Goal: Information Seeking & Learning: Learn about a topic

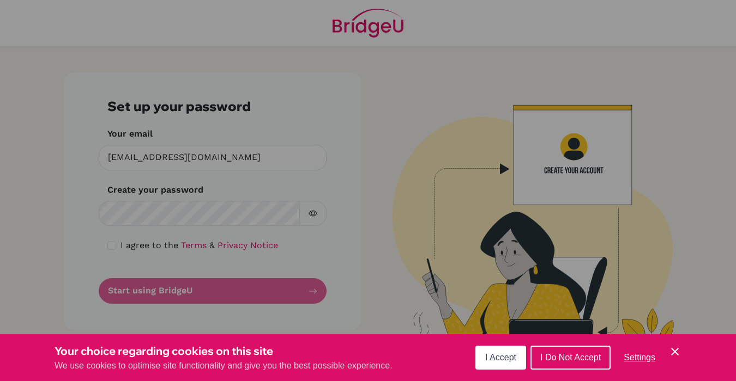
click at [505, 354] on span "I Accept" at bounding box center [500, 357] width 31 height 9
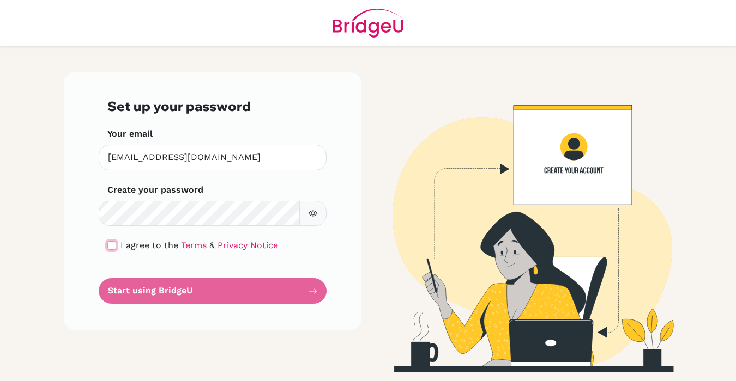
click at [111, 248] on input "checkbox" at bounding box center [111, 245] width 9 height 9
checkbox input "true"
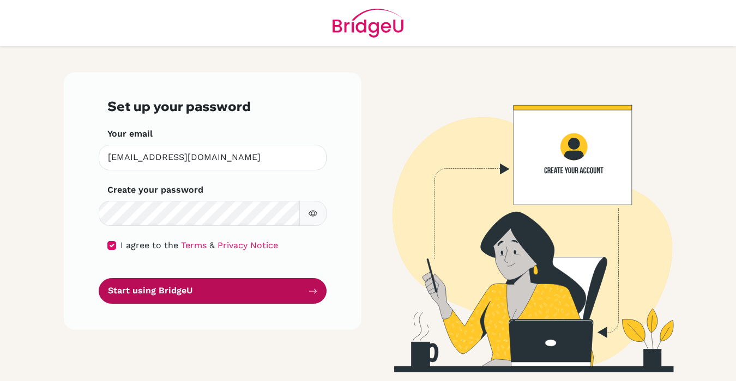
click at [145, 290] on button "Start using BridgeU" at bounding box center [213, 291] width 228 height 26
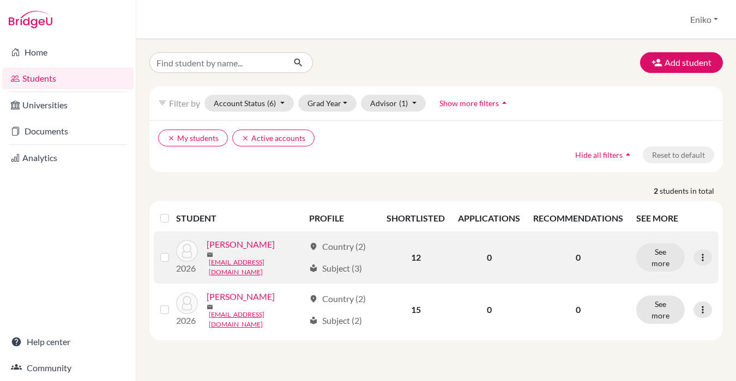
click at [231, 251] on link "[PERSON_NAME]" at bounding box center [241, 244] width 68 height 13
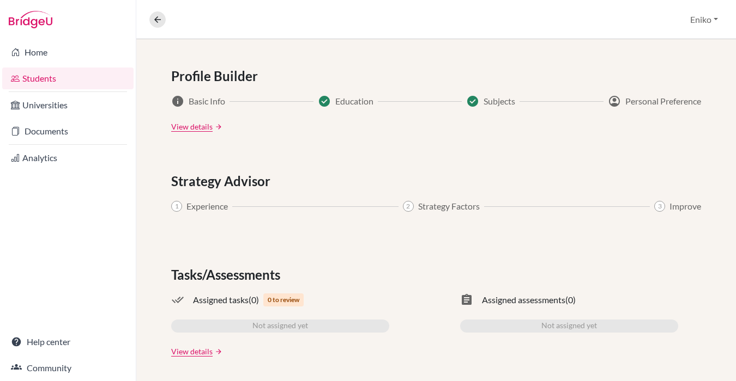
scroll to position [616, 0]
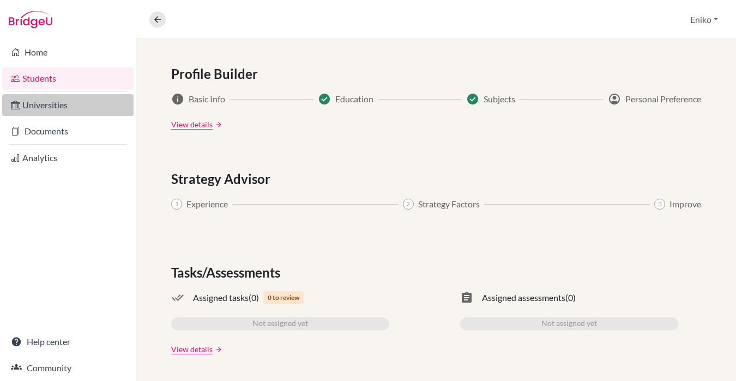
click at [44, 106] on link "Universities" at bounding box center [67, 105] width 131 height 22
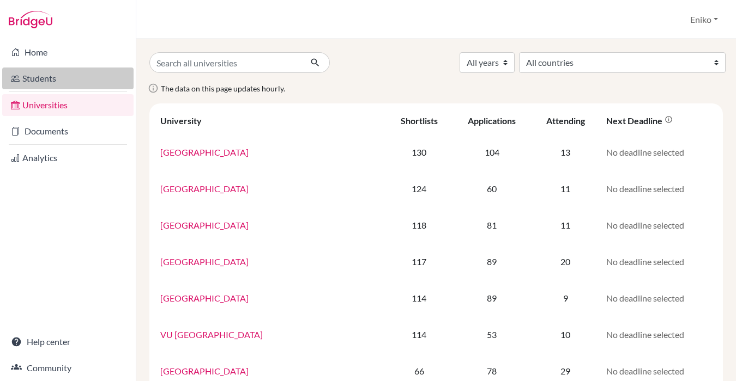
click at [38, 87] on link "Students" at bounding box center [67, 79] width 131 height 22
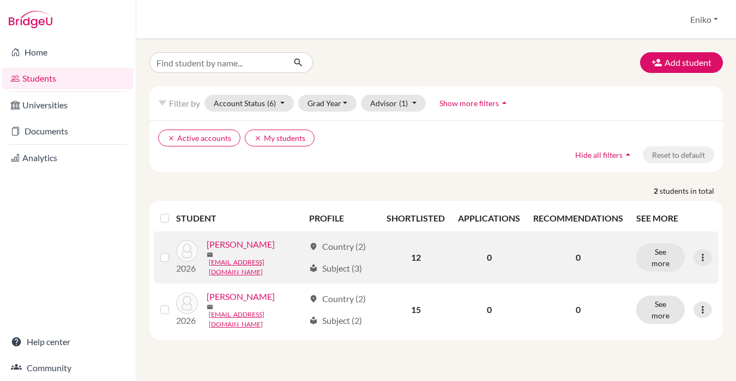
click at [228, 251] on link "[PERSON_NAME]" at bounding box center [241, 244] width 68 height 13
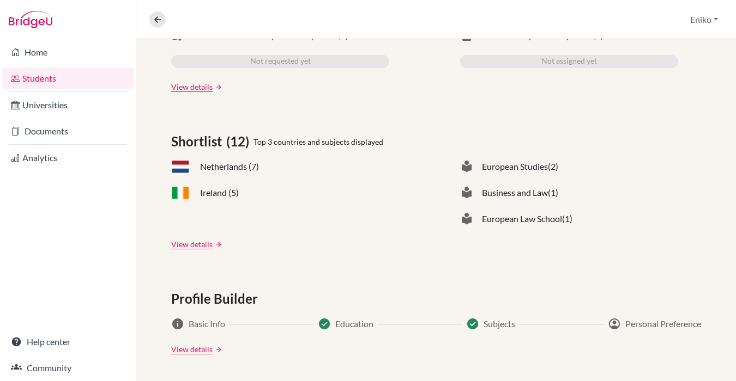
scroll to position [398, 0]
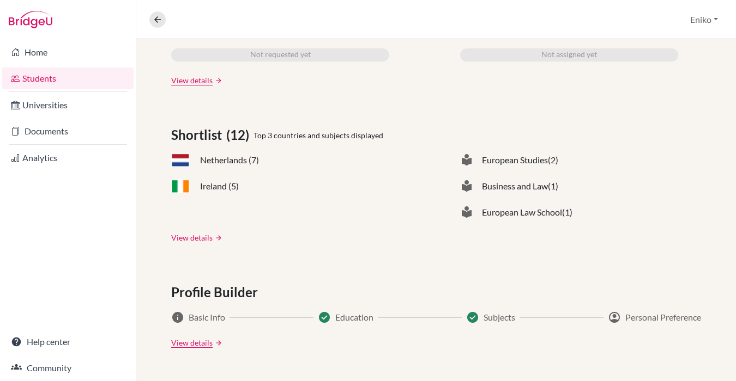
click at [209, 239] on link "View details" at bounding box center [191, 237] width 41 height 11
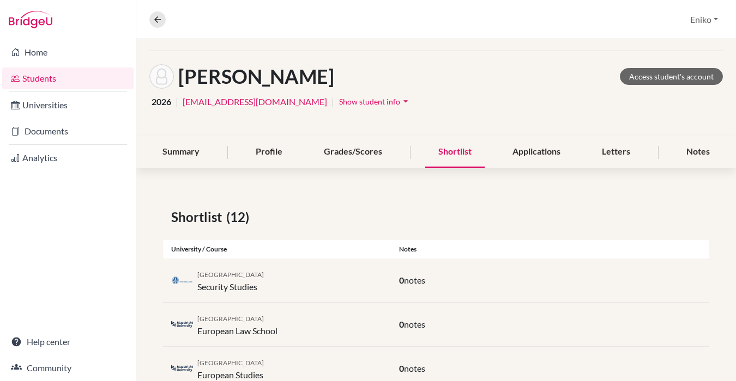
scroll to position [34, 0]
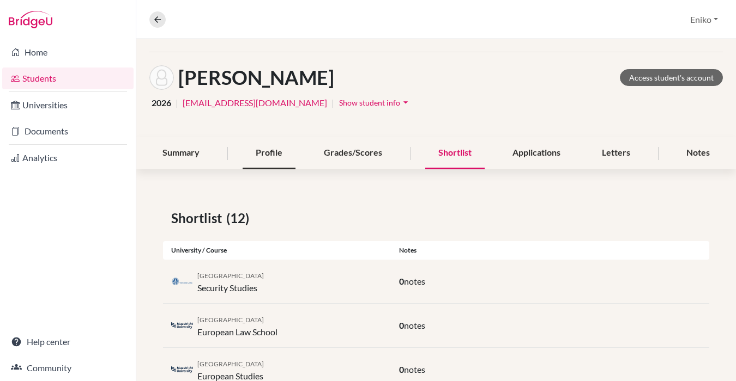
click at [264, 160] on div "Profile" at bounding box center [268, 153] width 53 height 32
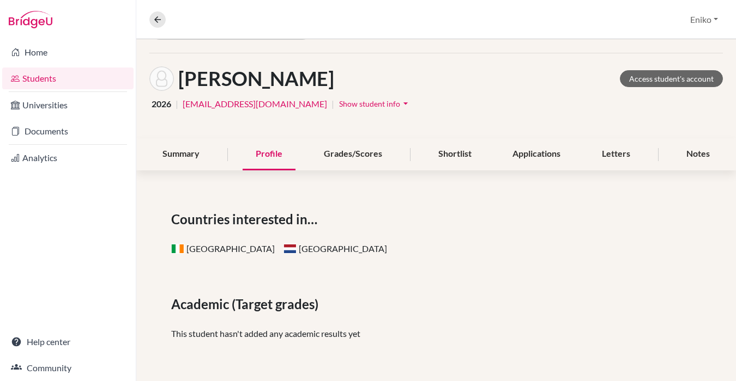
scroll to position [26, 0]
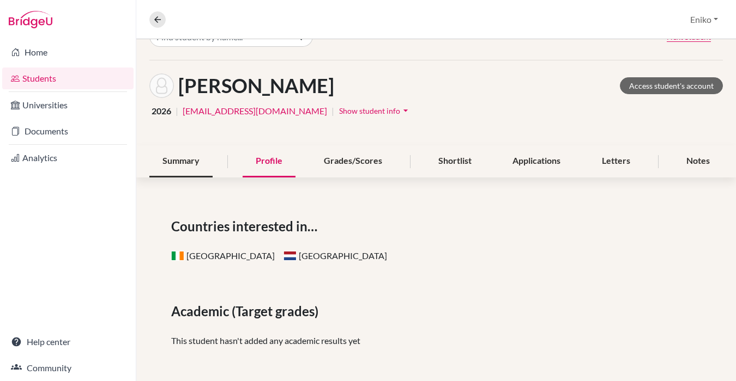
click at [185, 169] on div "Summary" at bounding box center [180, 161] width 63 height 32
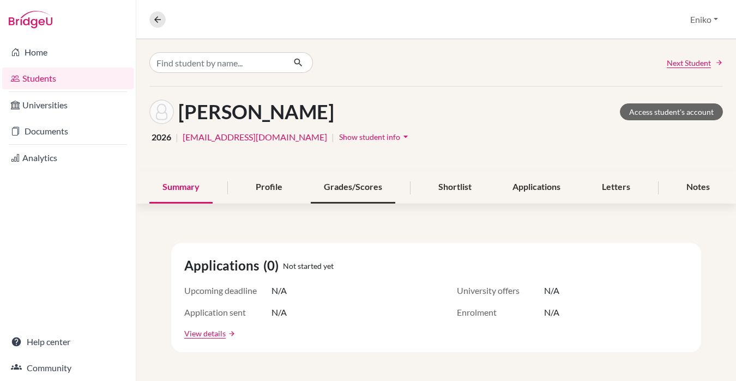
click at [365, 186] on div "Grades/Scores" at bounding box center [353, 188] width 84 height 32
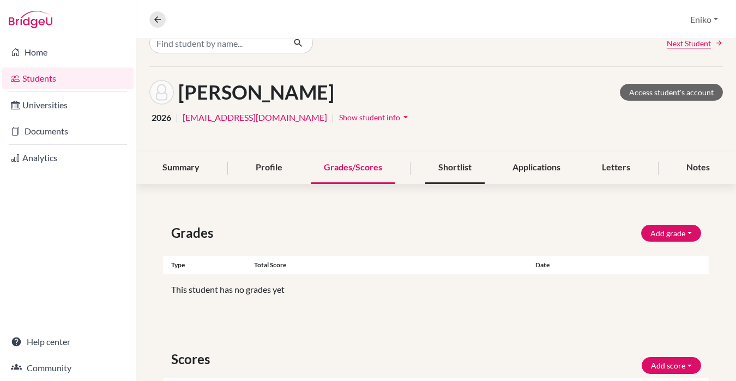
scroll to position [15, 0]
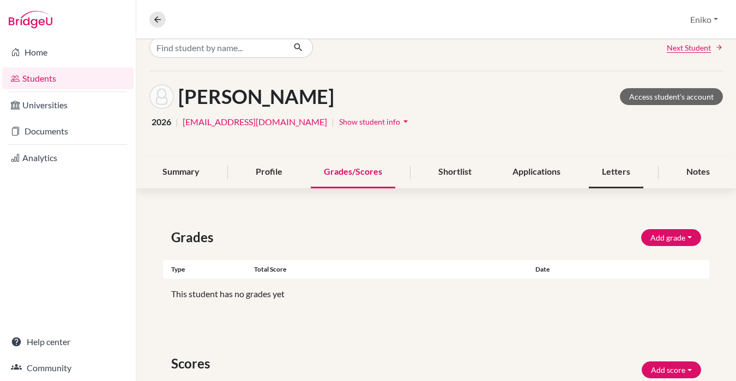
click at [617, 179] on div "Letters" at bounding box center [615, 172] width 54 height 32
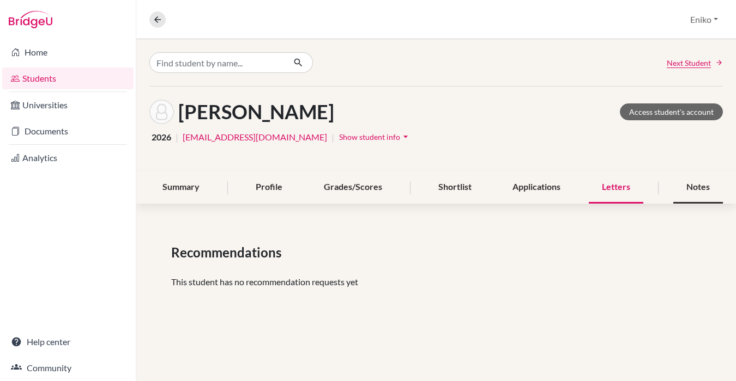
click at [697, 190] on div "Notes" at bounding box center [698, 188] width 50 height 32
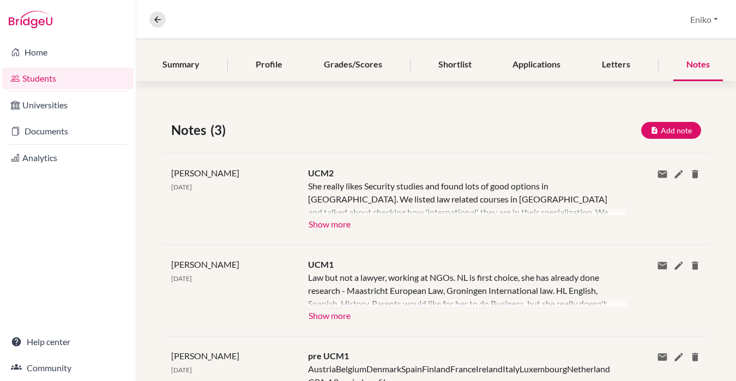
scroll to position [124, 0]
click at [345, 226] on button "Show more" at bounding box center [329, 222] width 43 height 16
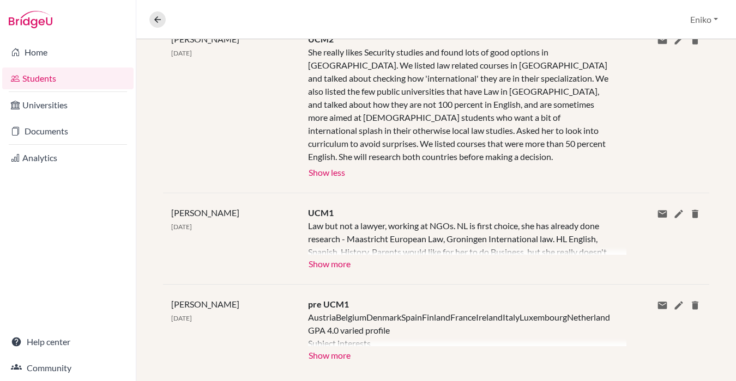
scroll to position [260, 0]
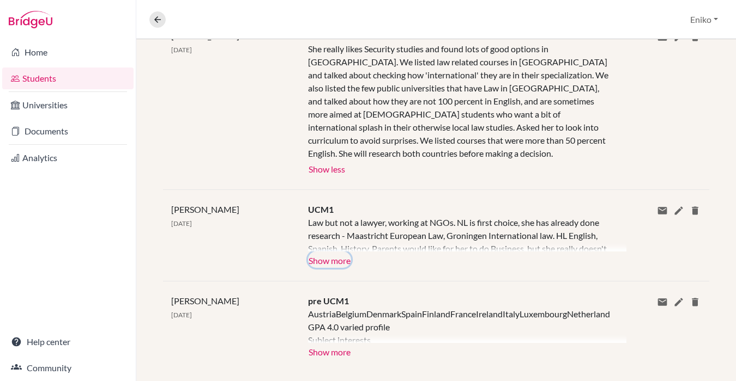
click at [341, 252] on button "Show more" at bounding box center [329, 260] width 43 height 16
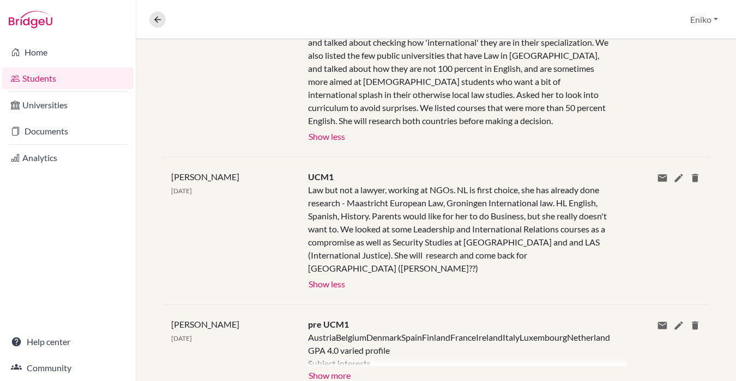
scroll to position [307, 0]
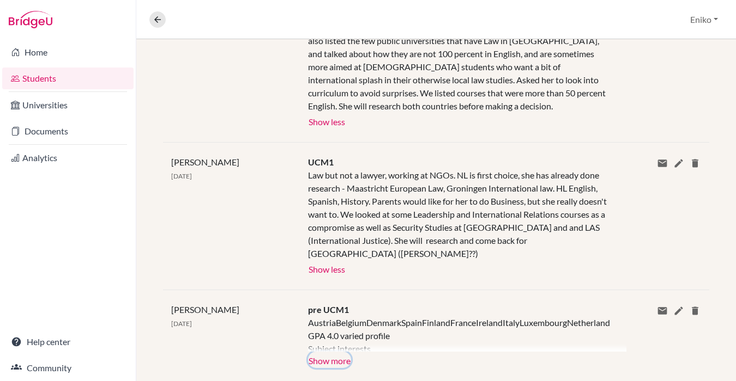
click at [332, 352] on button "Show more" at bounding box center [329, 360] width 43 height 16
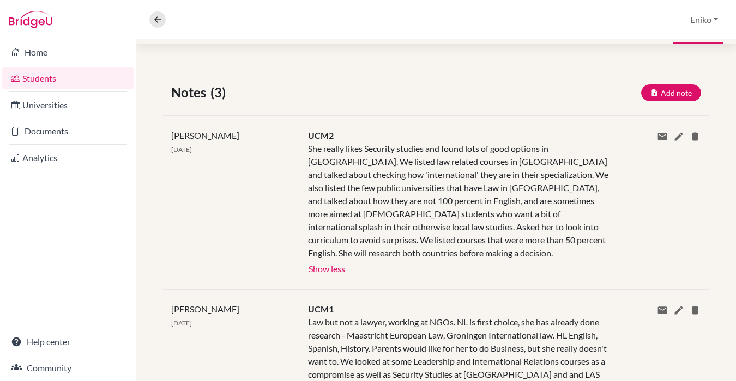
scroll to position [161, 0]
click at [53, 79] on link "Students" at bounding box center [67, 79] width 131 height 22
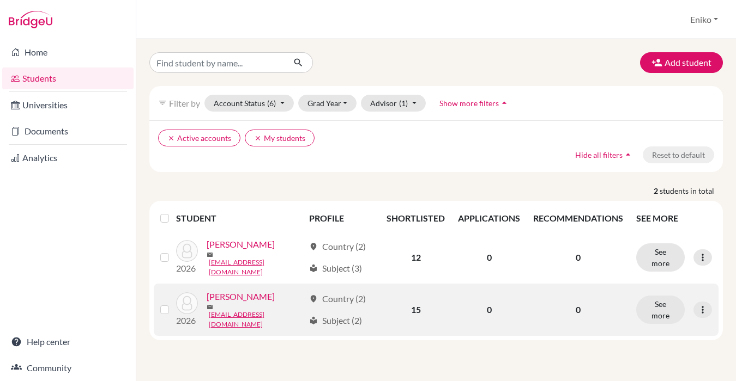
click at [245, 298] on link "[PERSON_NAME]" at bounding box center [241, 296] width 68 height 13
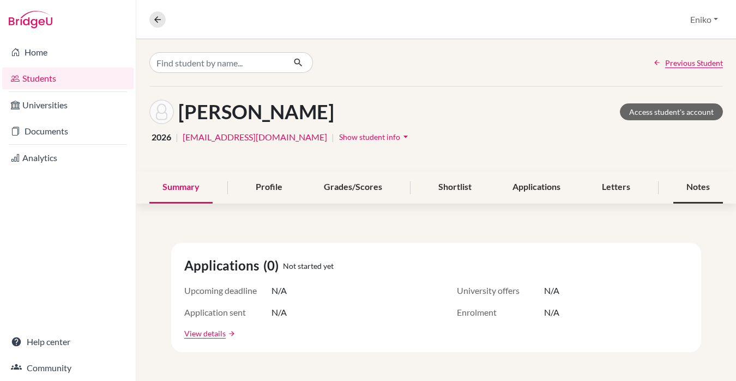
click at [702, 190] on div "Notes" at bounding box center [698, 188] width 50 height 32
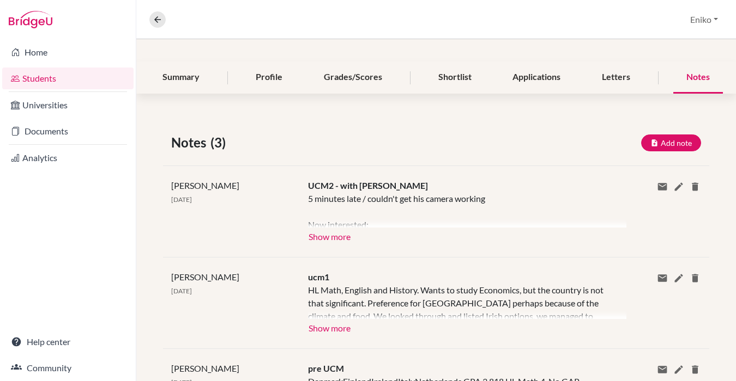
scroll to position [195, 0]
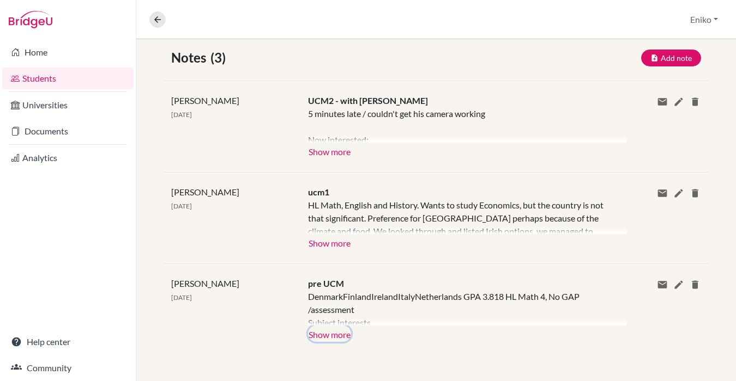
click at [329, 335] on button "Show more" at bounding box center [329, 334] width 43 height 16
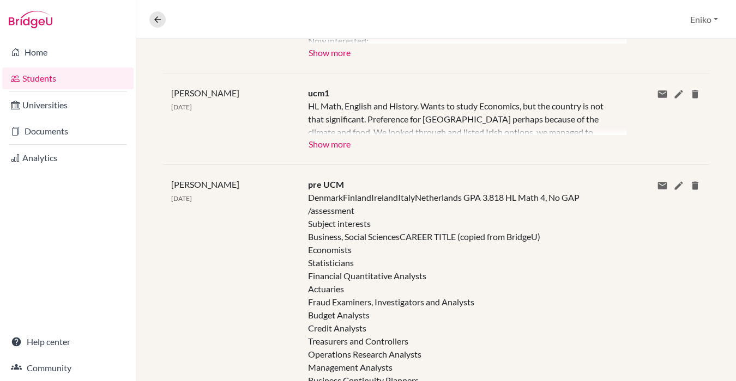
scroll to position [293, 0]
click at [345, 145] on button "Show more" at bounding box center [329, 144] width 43 height 16
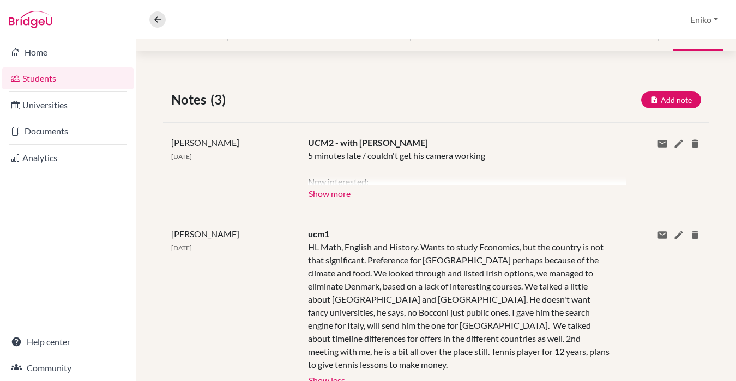
scroll to position [151, 0]
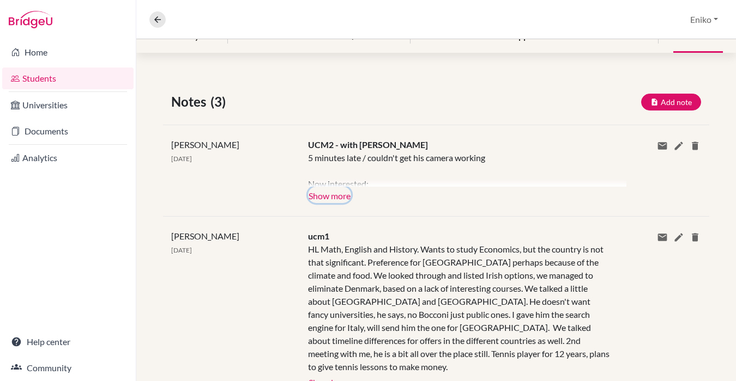
click at [337, 199] on button "Show more" at bounding box center [329, 195] width 43 height 16
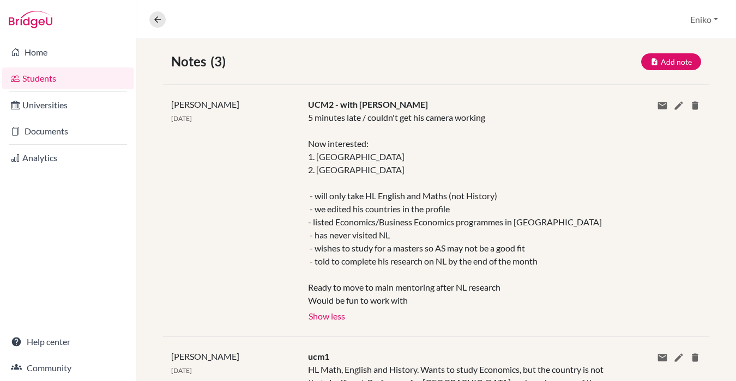
scroll to position [193, 0]
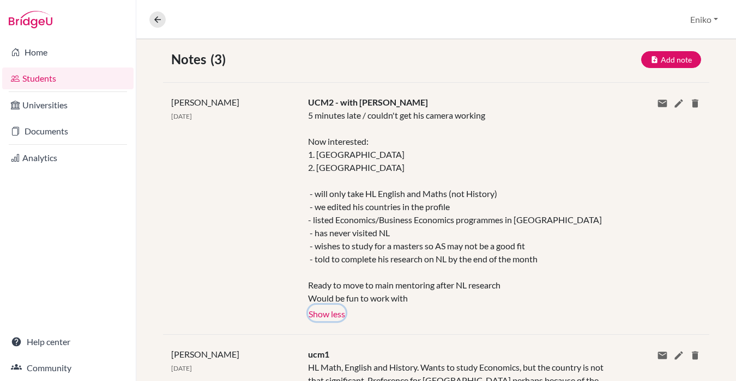
click at [319, 318] on button "Show less" at bounding box center [327, 313] width 38 height 16
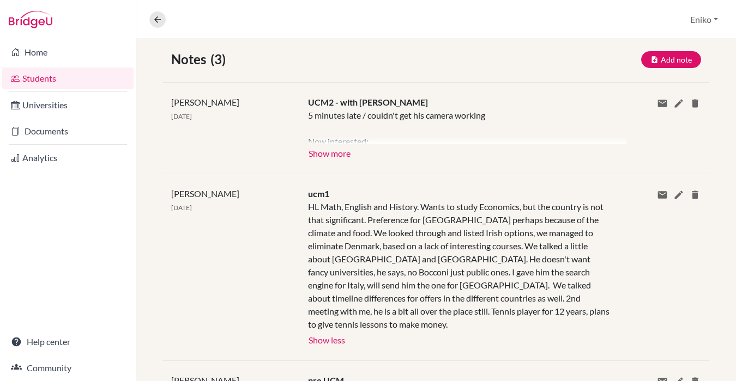
click at [53, 77] on link "Students" at bounding box center [67, 79] width 131 height 22
